Goal: Information Seeking & Learning: Learn about a topic

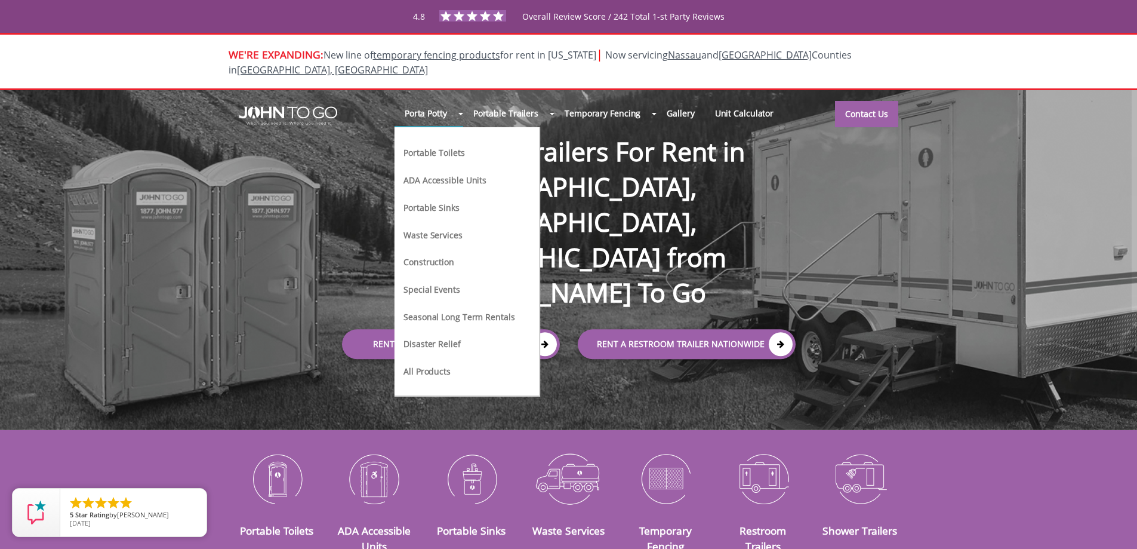
click at [463, 113] on span at bounding box center [460, 114] width 5 height 2
click at [454, 100] on link "Porta Potty" at bounding box center [426, 113] width 63 height 26
click at [444, 101] on link "Porta Potty" at bounding box center [426, 113] width 63 height 26
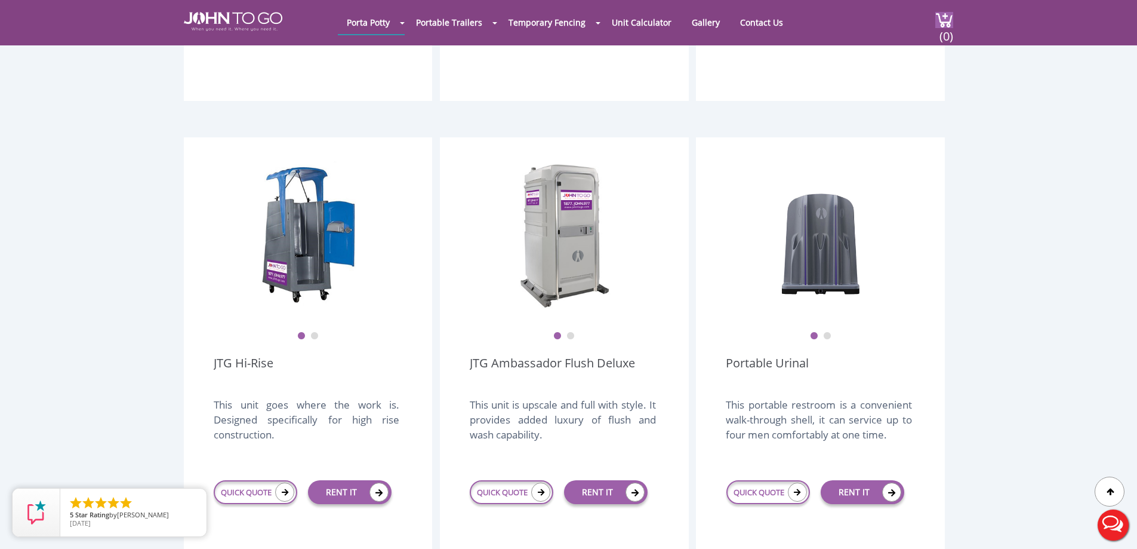
scroll to position [836, 0]
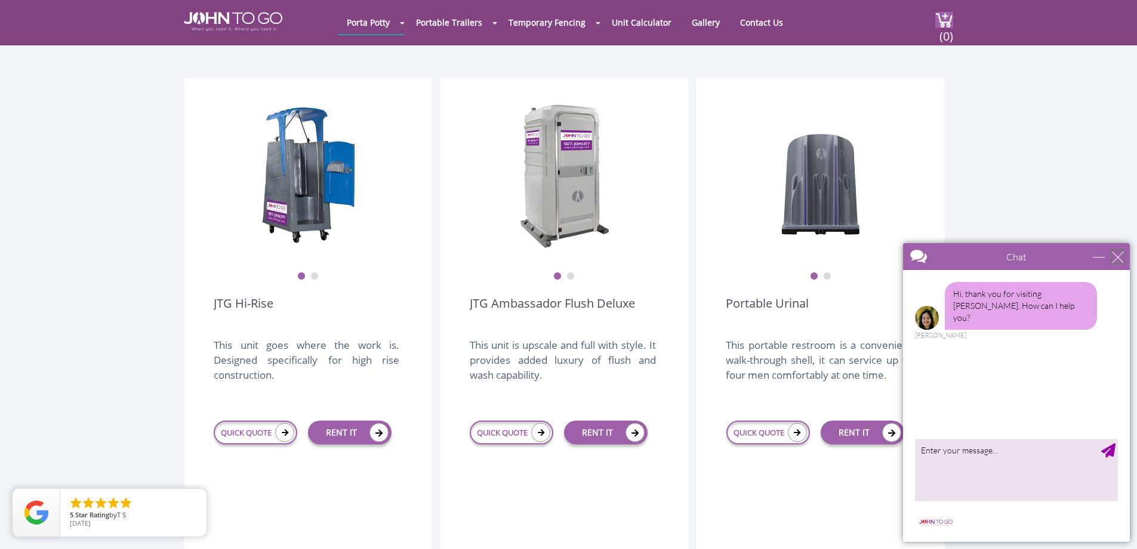
click at [1113, 253] on div "close" at bounding box center [1118, 257] width 12 height 12
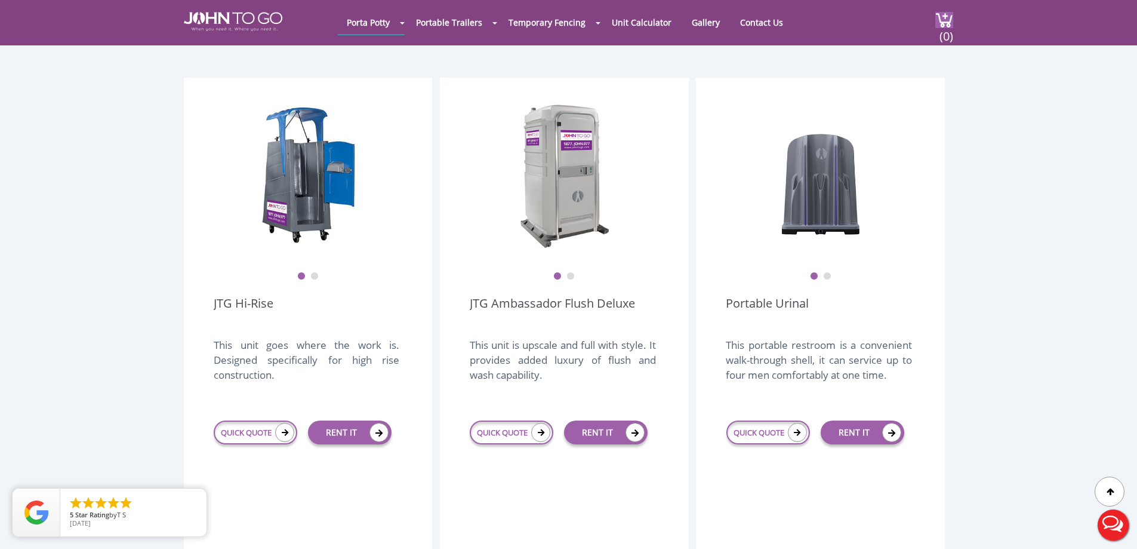
scroll to position [0, 0]
click at [555, 178] on img at bounding box center [565, 175] width 96 height 149
click at [558, 158] on img at bounding box center [565, 175] width 96 height 149
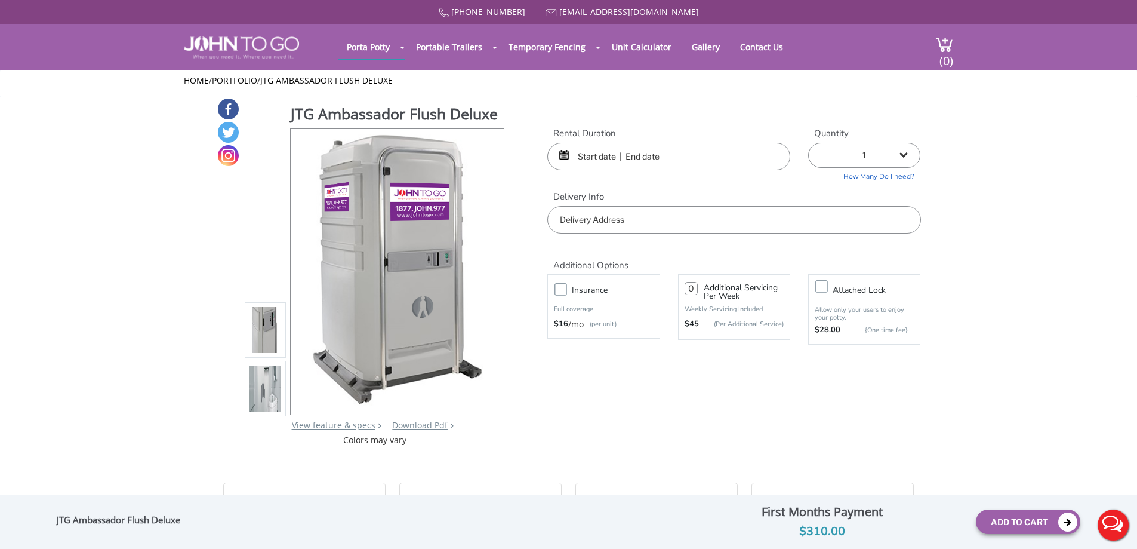
click at [264, 332] on img at bounding box center [266, 329] width 32 height 281
click at [265, 392] on img at bounding box center [266, 388] width 32 height 281
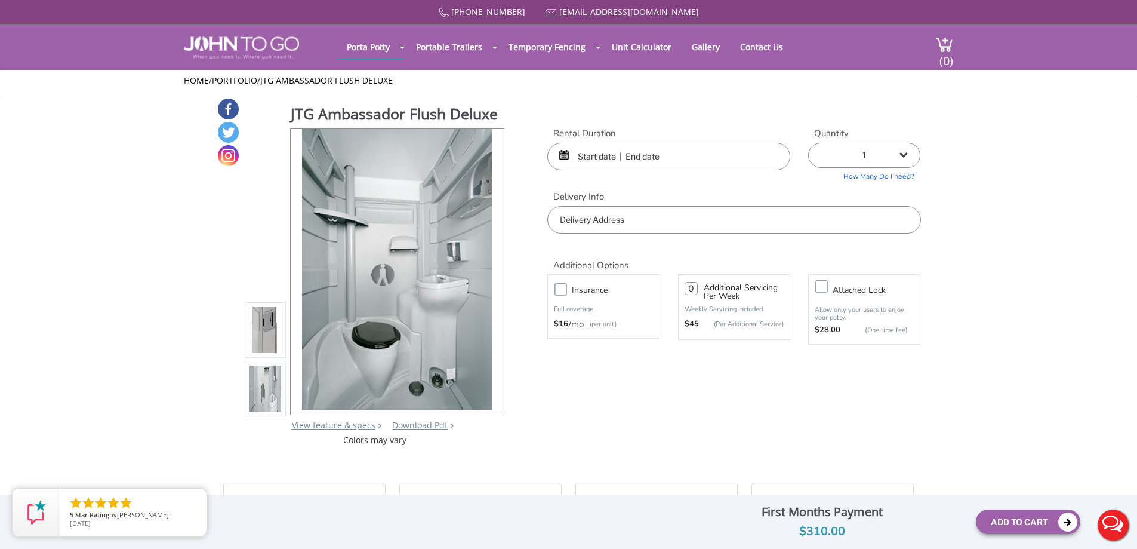
click at [264, 392] on img at bounding box center [266, 388] width 32 height 281
click at [261, 322] on img at bounding box center [266, 329] width 32 height 281
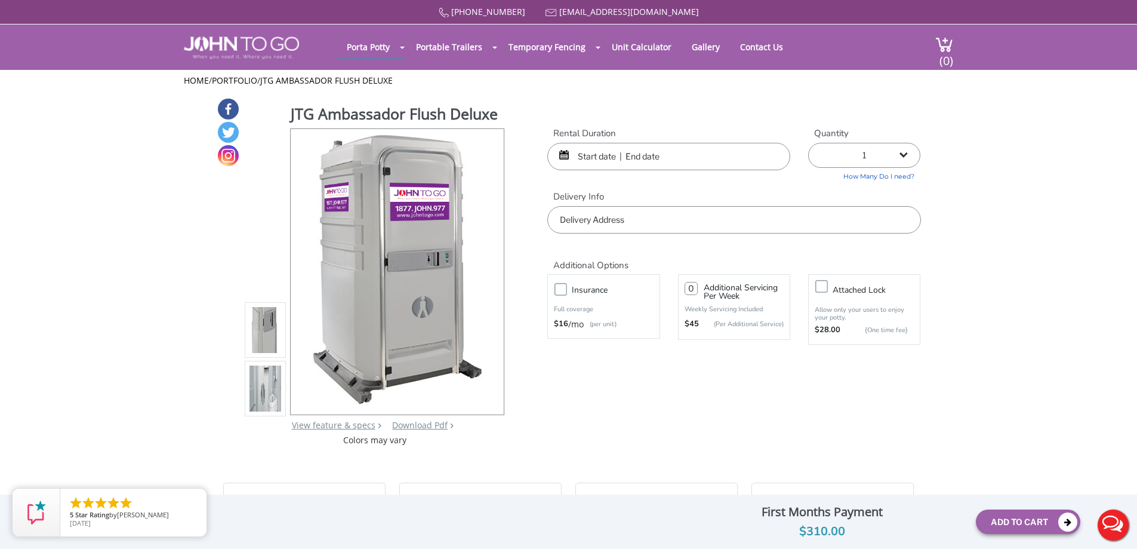
click at [265, 379] on img at bounding box center [266, 388] width 32 height 281
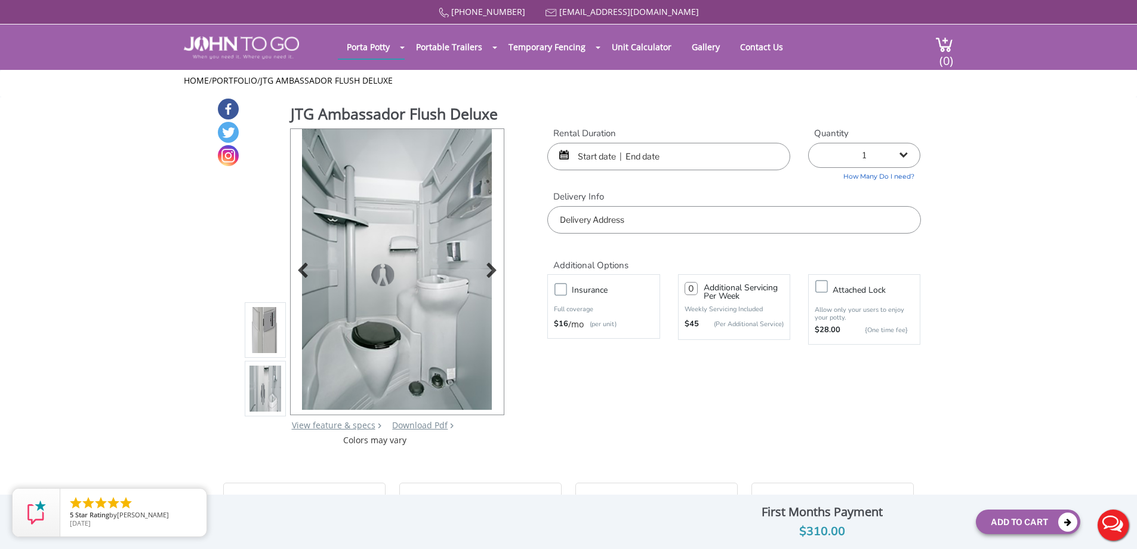
click at [410, 285] on img at bounding box center [397, 269] width 190 height 281
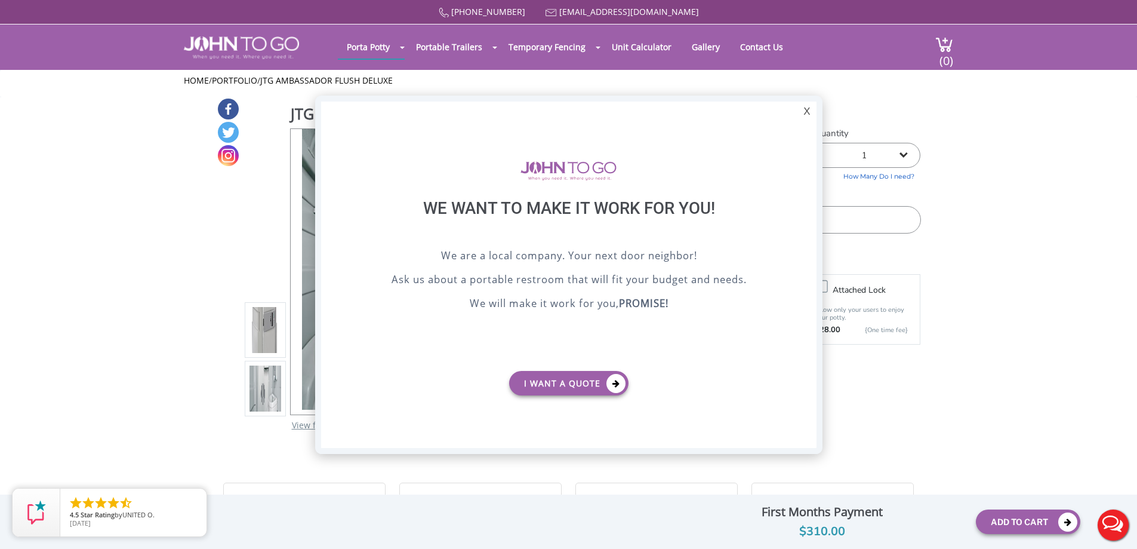
click at [255, 257] on div at bounding box center [568, 274] width 1137 height 549
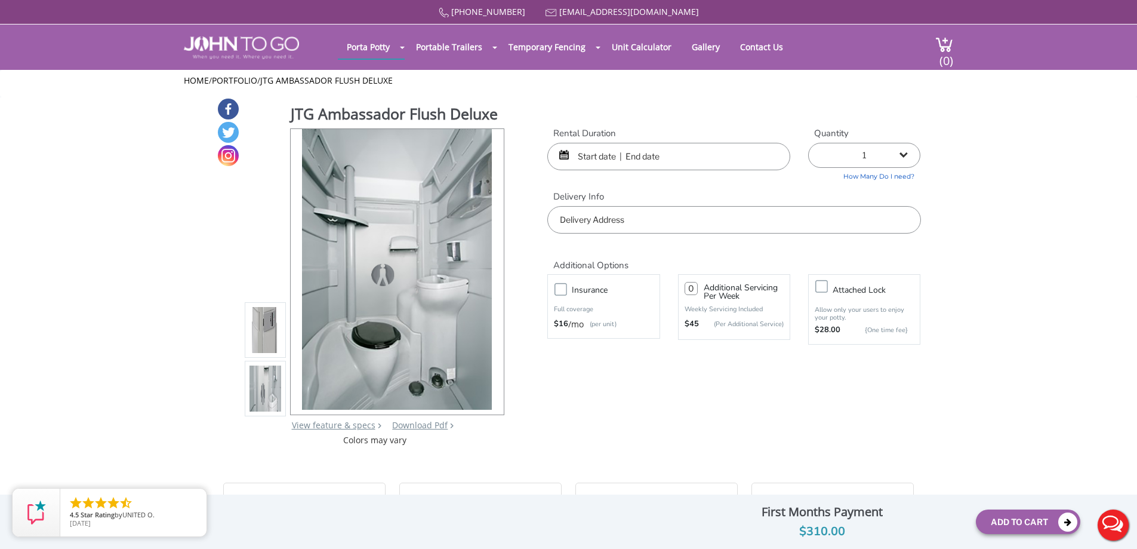
click at [268, 344] on img at bounding box center [266, 329] width 32 height 281
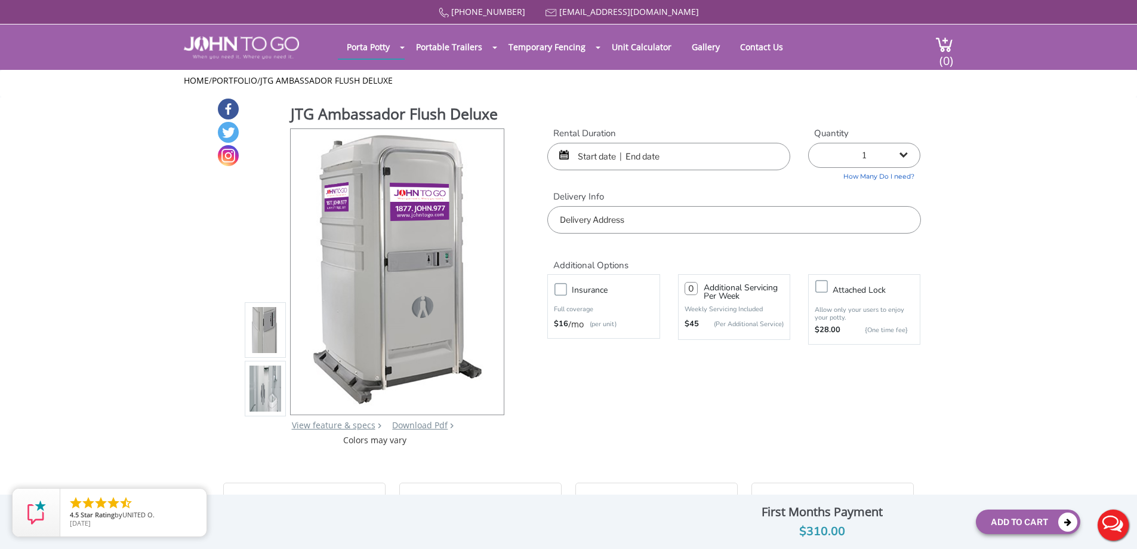
click at [266, 380] on img at bounding box center [266, 388] width 32 height 281
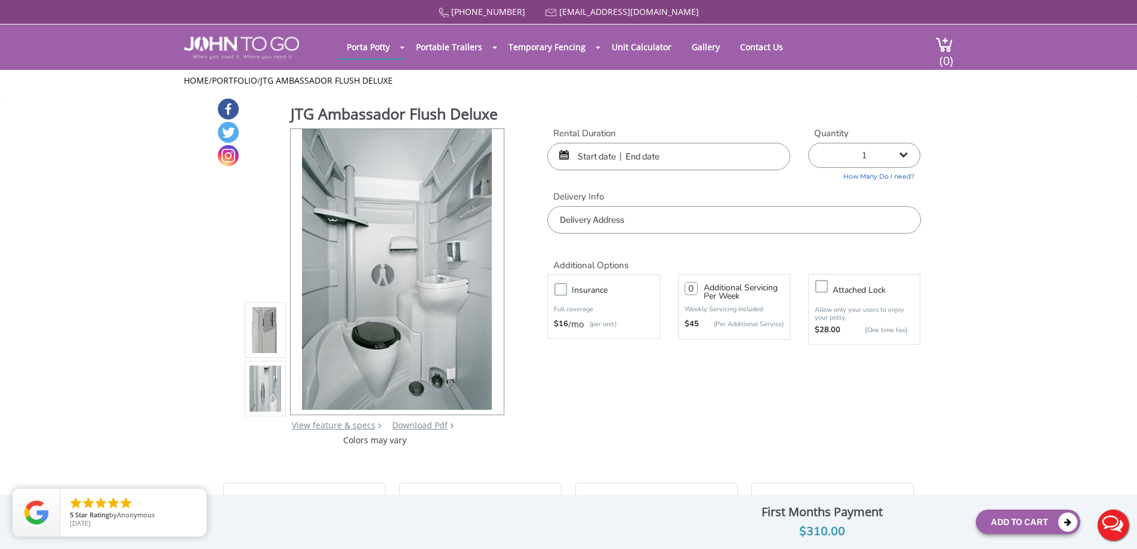
click at [272, 340] on img at bounding box center [266, 329] width 32 height 281
